Goal: Task Accomplishment & Management: Manage account settings

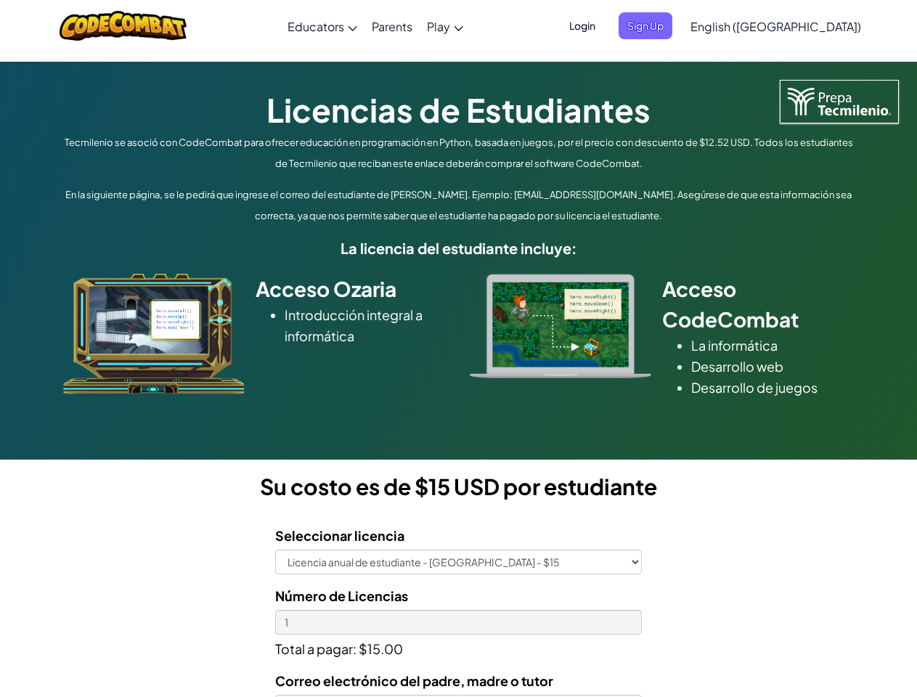
click at [459, 349] on div at bounding box center [560, 326] width 203 height 105
click at [604, 25] on span "Login" at bounding box center [583, 25] width 44 height 27
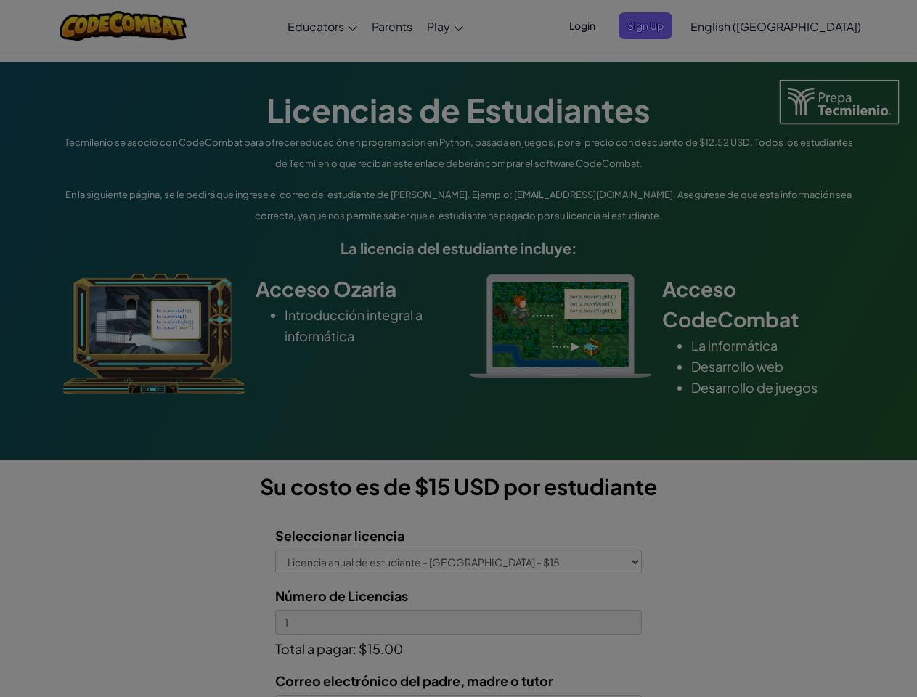
click at [0, 0] on input "Email or Username :" at bounding box center [0, 0] width 0 height 0
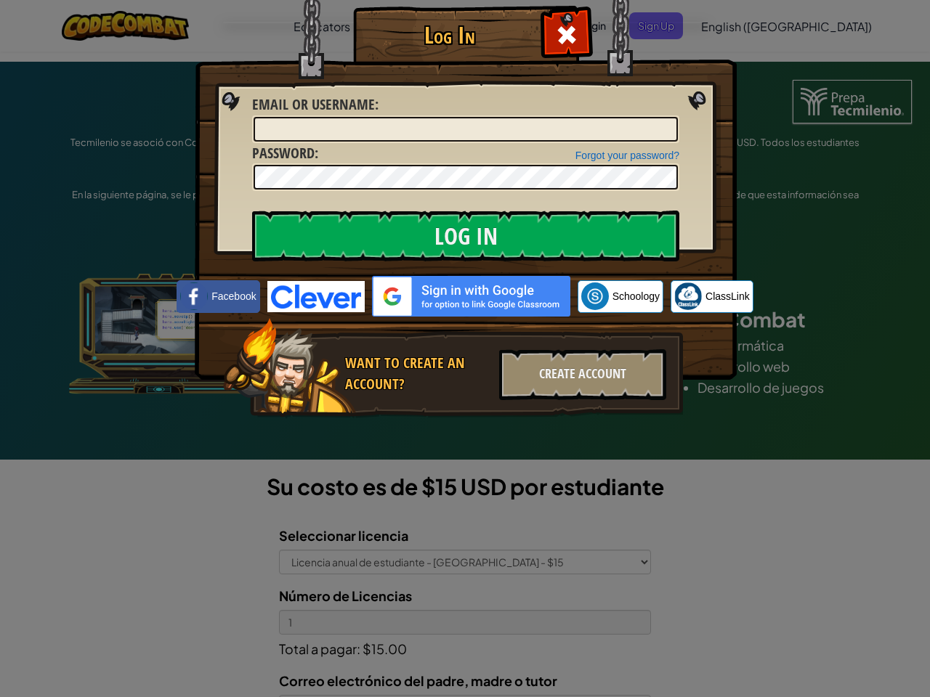
click at [734, 25] on div "Log In Unknown Error Email or Username : Forgot your password? Password : Log I…" at bounding box center [465, 348] width 930 height 697
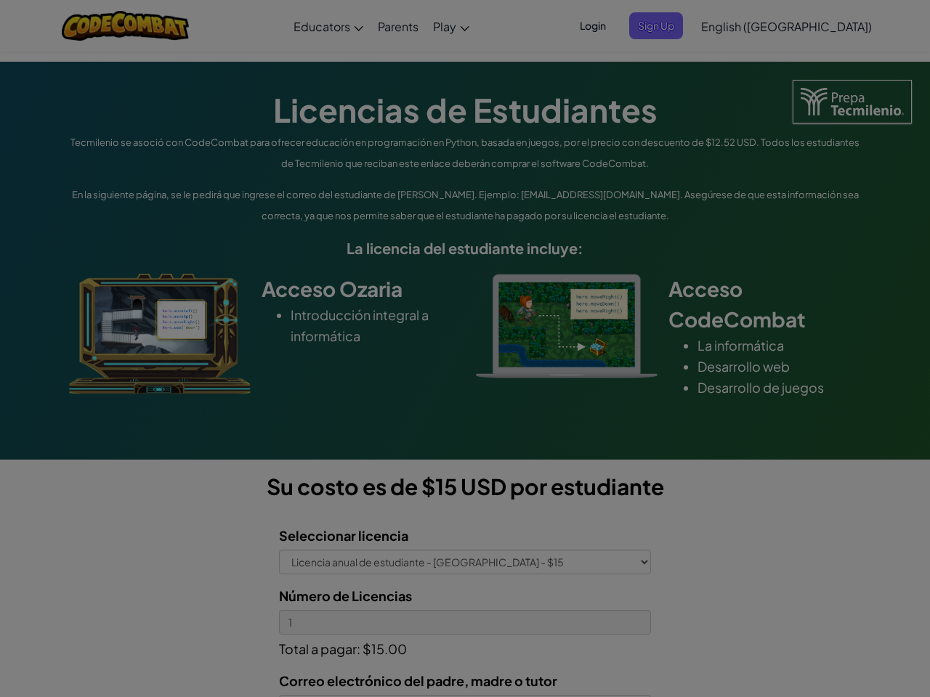
click at [734, 25] on div "Log In Unknown Error Email or Username : Forgot your password? Password : Log I…" at bounding box center [465, 348] width 930 height 697
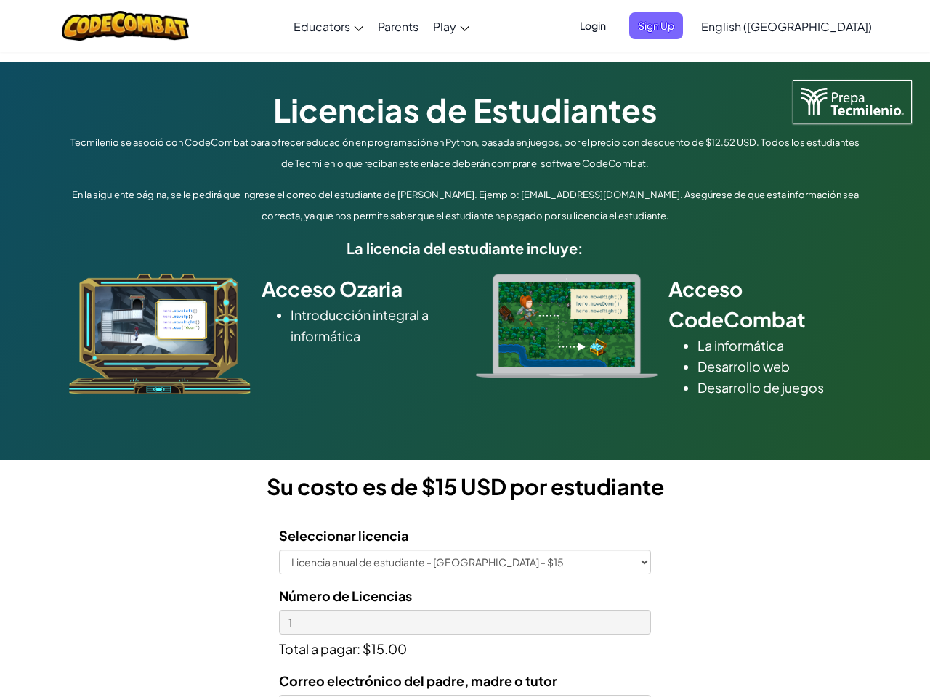
click at [812, 26] on div at bounding box center [465, 348] width 930 height 697
